Goal: Find specific page/section: Find specific page/section

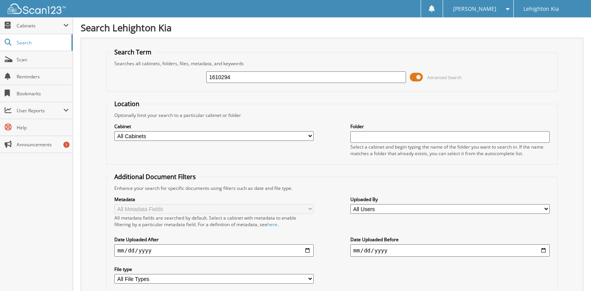
type input "1610294"
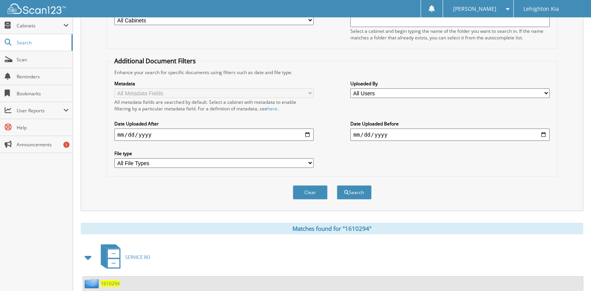
scroll to position [171, 0]
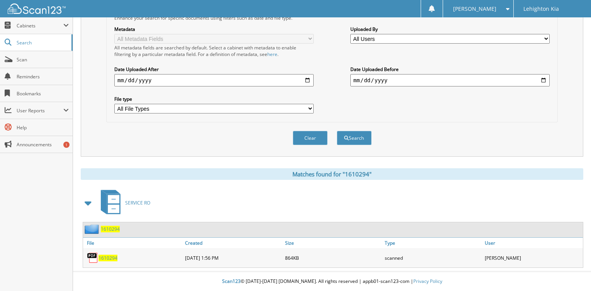
click at [109, 259] on span "1610294" at bounding box center [107, 258] width 19 height 7
click at [24, 61] on span "Scan" at bounding box center [43, 59] width 52 height 7
